Goal: Information Seeking & Learning: Learn about a topic

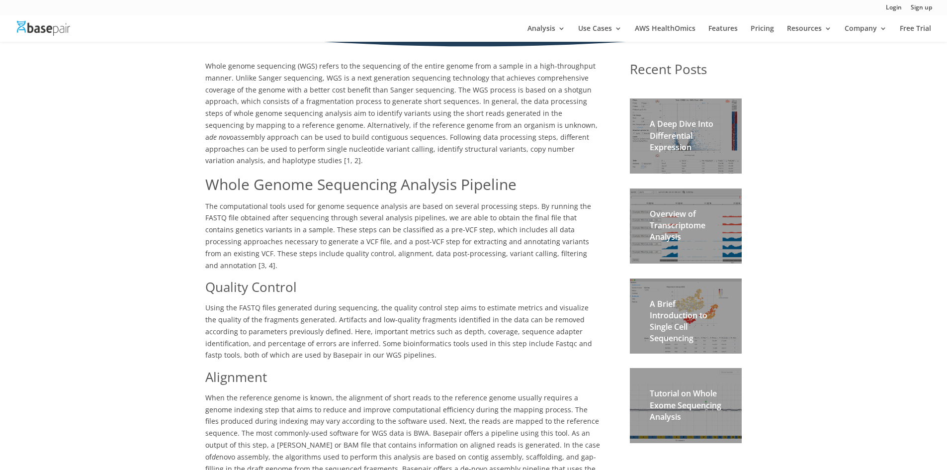
scroll to position [199, 0]
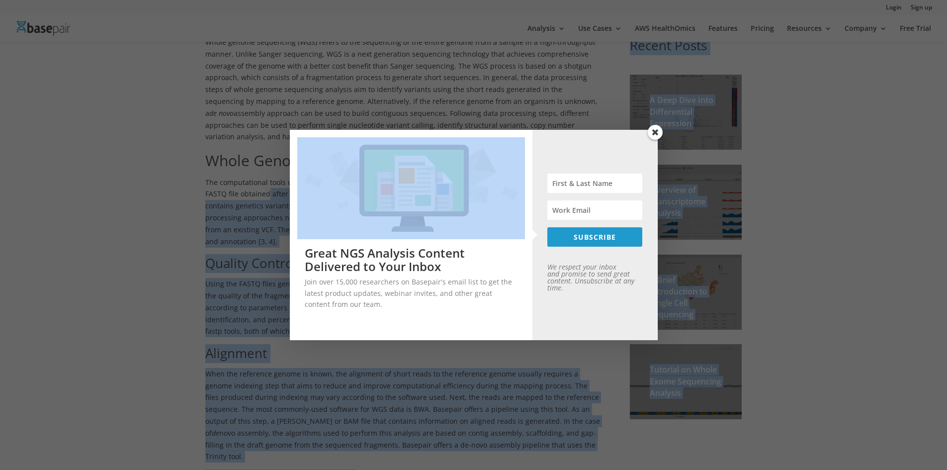
drag, startPoint x: 245, startPoint y: 194, endPoint x: 479, endPoint y: 189, distance: 234.2
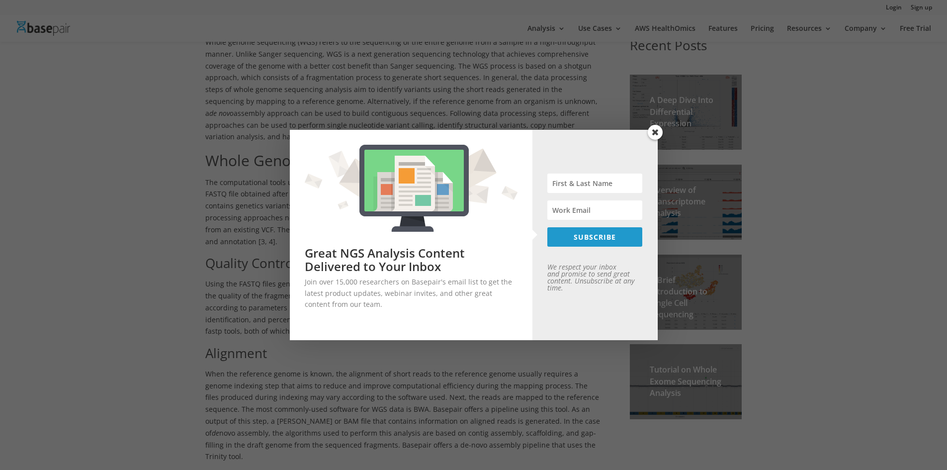
click at [659, 134] on span at bounding box center [655, 132] width 15 height 15
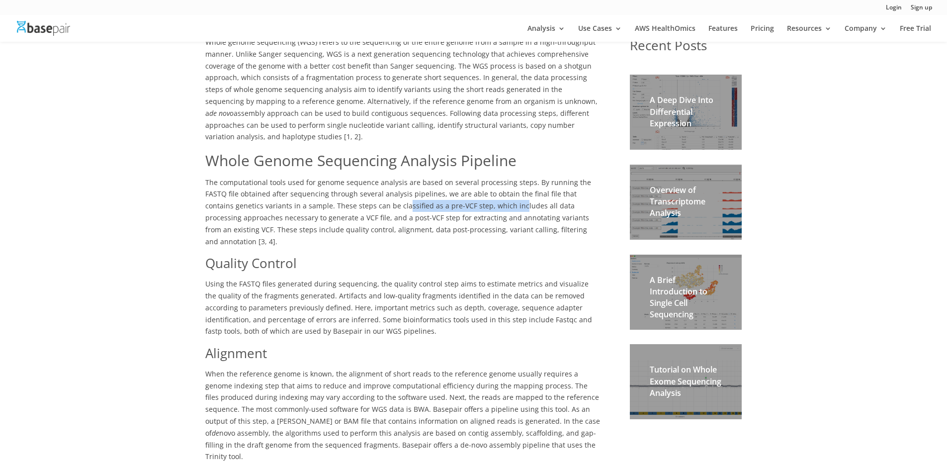
drag, startPoint x: 351, startPoint y: 203, endPoint x: 456, endPoint y: 204, distance: 104.9
click at [456, 204] on span "The computational tools used for genome sequence analysis are based on several …" at bounding box center [398, 211] width 386 height 69
drag, startPoint x: 308, startPoint y: 216, endPoint x: 292, endPoint y: 216, distance: 15.9
click at [307, 216] on span "The computational tools used for genome sequence analysis are based on several …" at bounding box center [398, 211] width 386 height 69
drag, startPoint x: 252, startPoint y: 217, endPoint x: 468, endPoint y: 219, distance: 216.2
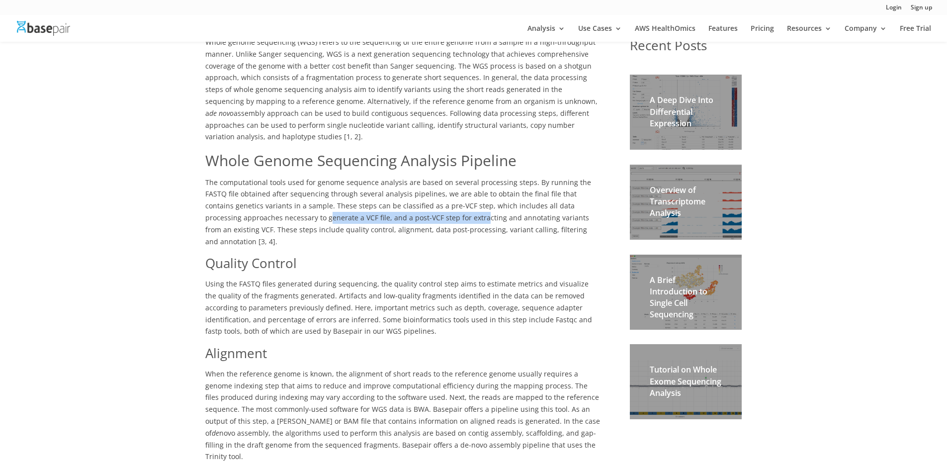
click at [420, 218] on span "The computational tools used for genome sequence analysis are based on several …" at bounding box center [398, 211] width 386 height 69
click at [476, 219] on span "The computational tools used for genome sequence analysis are based on several …" at bounding box center [398, 211] width 386 height 69
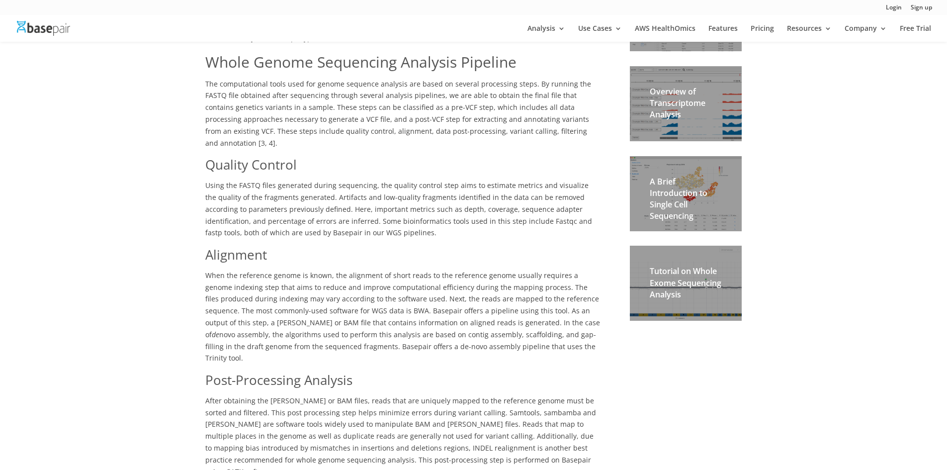
scroll to position [298, 0]
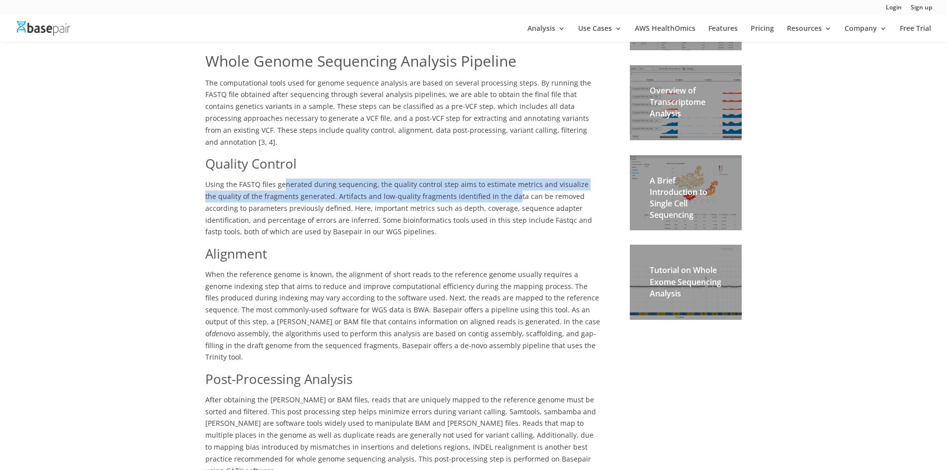
drag, startPoint x: 324, startPoint y: 172, endPoint x: 499, endPoint y: 182, distance: 174.8
click at [499, 182] on span "Using the FASTQ files generated during sequencing, the quality control step aim…" at bounding box center [398, 207] width 387 height 57
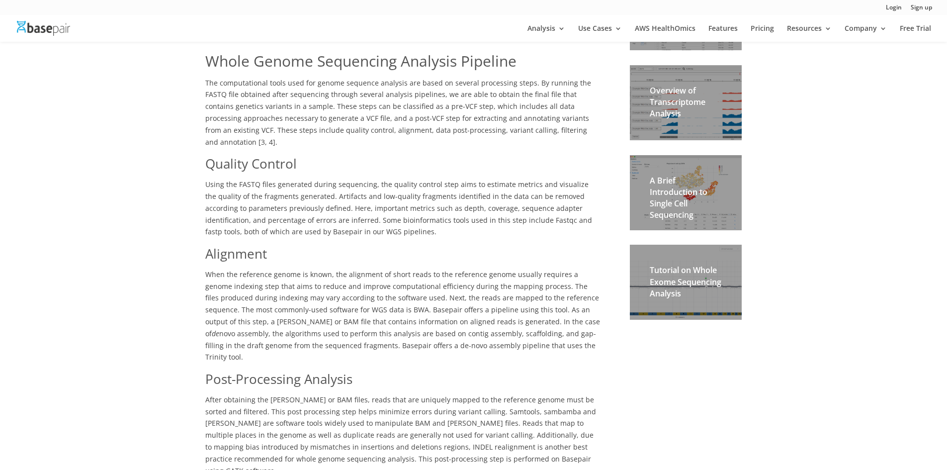
click at [350, 198] on span "Using the FASTQ files generated during sequencing, the quality control step aim…" at bounding box center [398, 207] width 387 height 57
drag, startPoint x: 344, startPoint y: 197, endPoint x: 431, endPoint y: 196, distance: 87.0
click at [431, 196] on span "Using the FASTQ files generated during sequencing, the quality control step aim…" at bounding box center [398, 207] width 387 height 57
click at [350, 209] on span "Using the FASTQ files generated during sequencing, the quality control step aim…" at bounding box center [398, 207] width 387 height 57
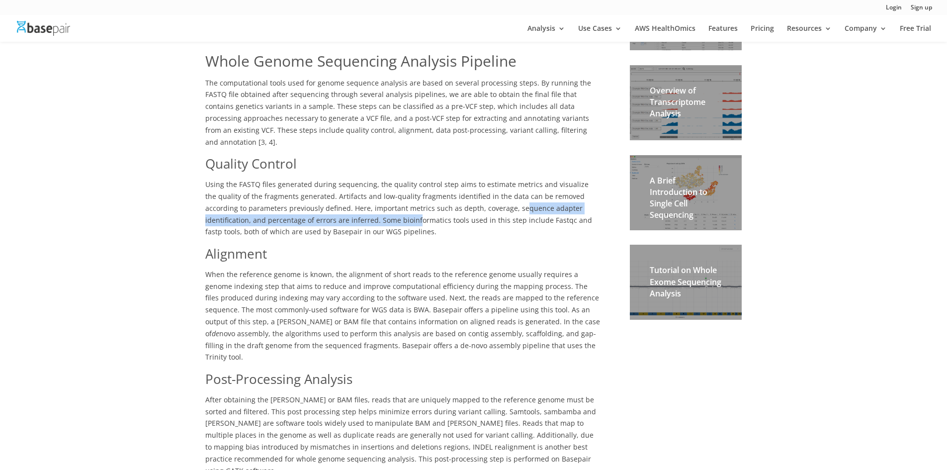
drag, startPoint x: 393, startPoint y: 203, endPoint x: 477, endPoint y: 202, distance: 84.0
click at [476, 202] on p "Using the FASTQ files generated during sequencing, the quality control step aim…" at bounding box center [402, 211] width 395 height 66
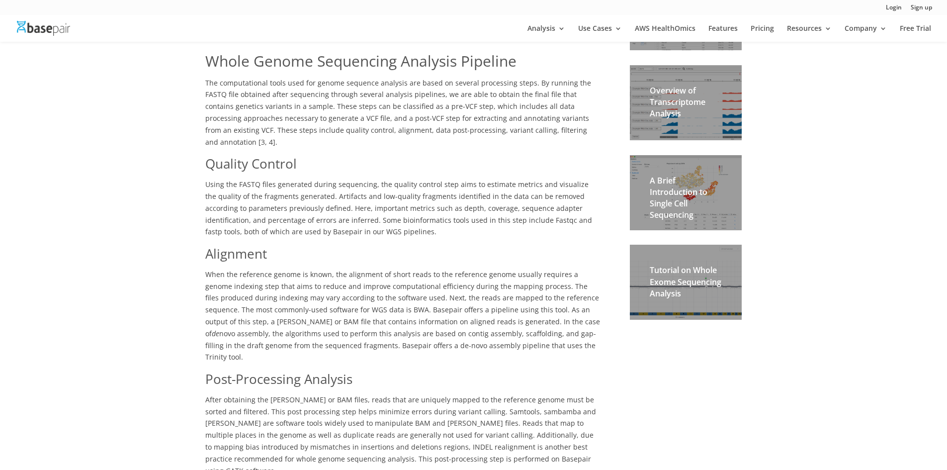
click at [489, 221] on p "Using the FASTQ files generated during sequencing, the quality control step aim…" at bounding box center [402, 211] width 395 height 66
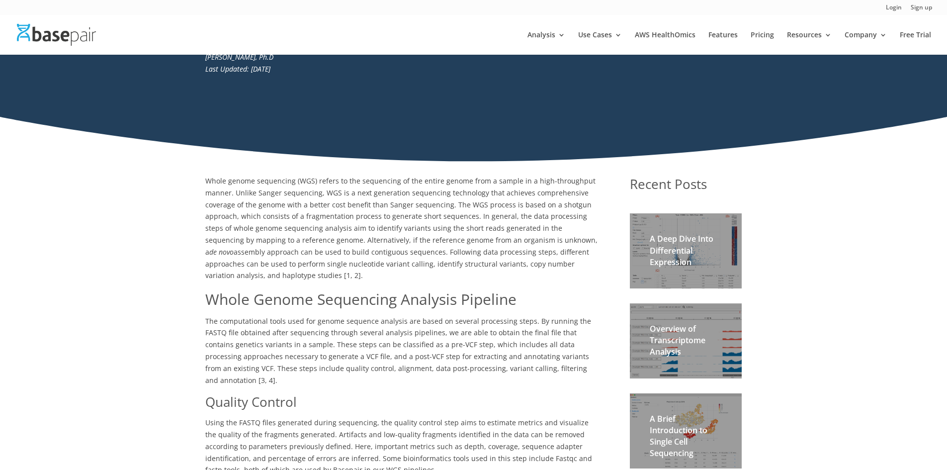
scroll to position [0, 0]
